Goal: Obtain resource: Obtain resource

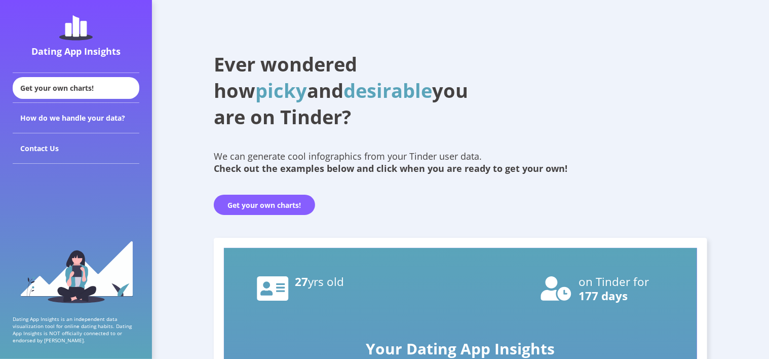
click at [255, 209] on button "Get your own charts!" at bounding box center [264, 205] width 101 height 20
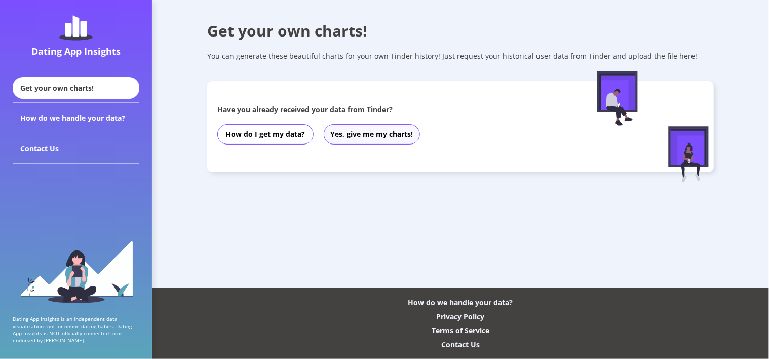
click at [365, 139] on button "Yes, give me my charts!" at bounding box center [372, 134] width 96 height 20
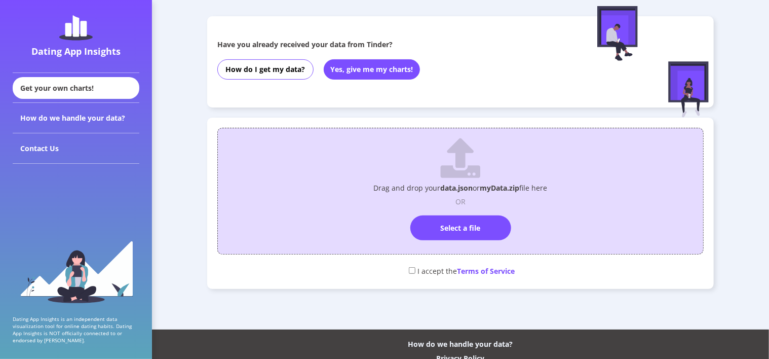
scroll to position [67, 0]
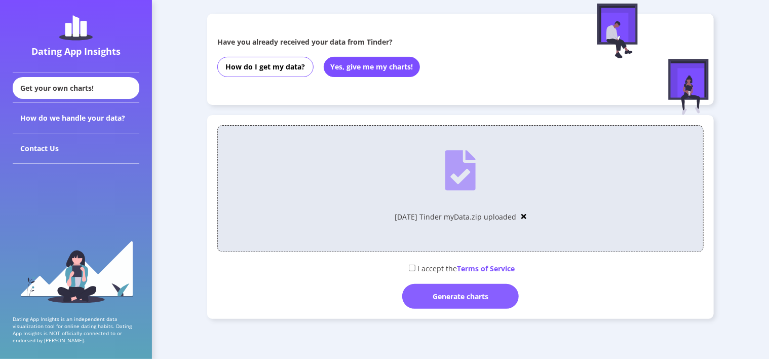
drag, startPoint x: 408, startPoint y: 267, endPoint x: 444, endPoint y: 292, distance: 43.3
click at [410, 269] on input "checkbox" at bounding box center [412, 267] width 7 height 7
checkbox input "true"
click at [445, 292] on div "Generate charts" at bounding box center [460, 296] width 117 height 25
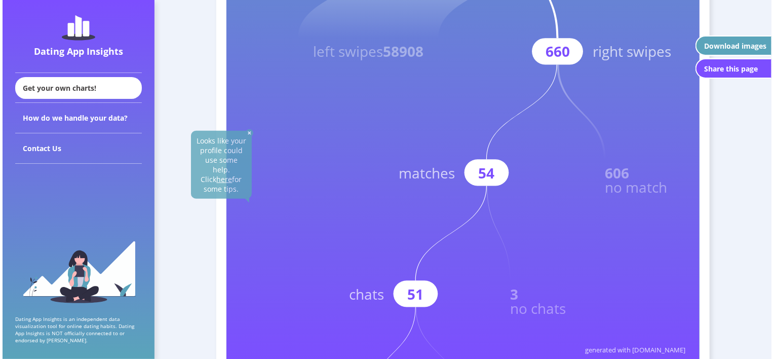
scroll to position [135, 0]
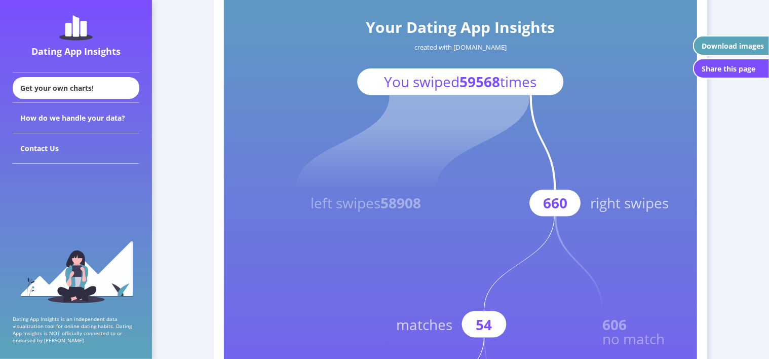
click at [738, 48] on div "Download images" at bounding box center [733, 46] width 62 height 10
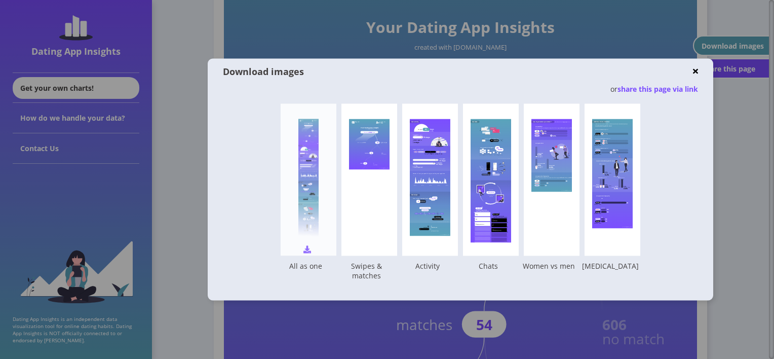
click at [311, 248] on img at bounding box center [307, 250] width 8 height 8
